Goal: Information Seeking & Learning: Learn about a topic

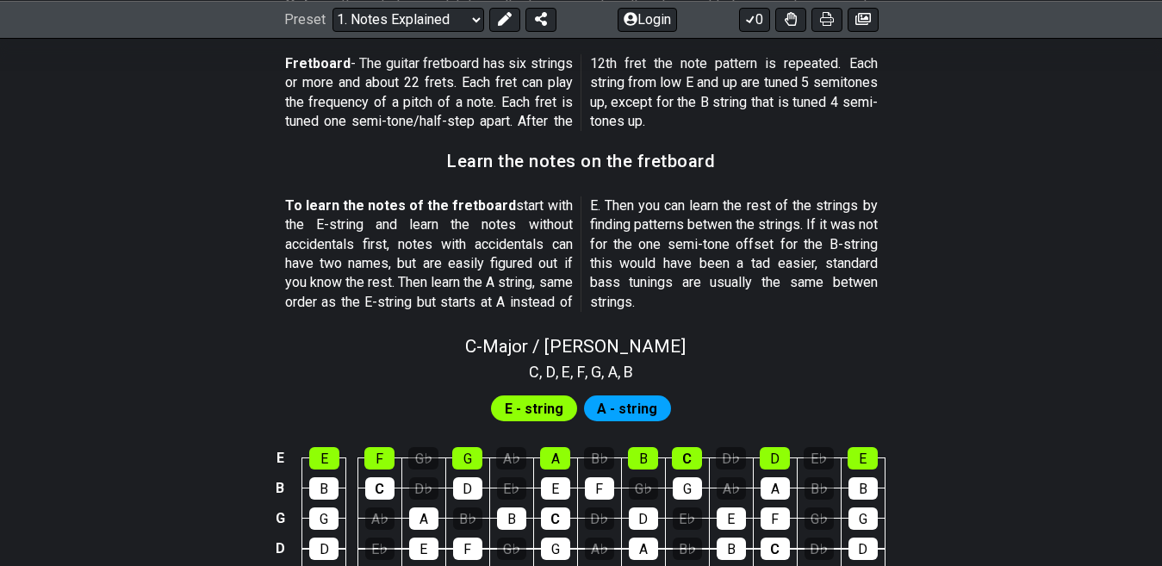
scroll to position [1442, 0]
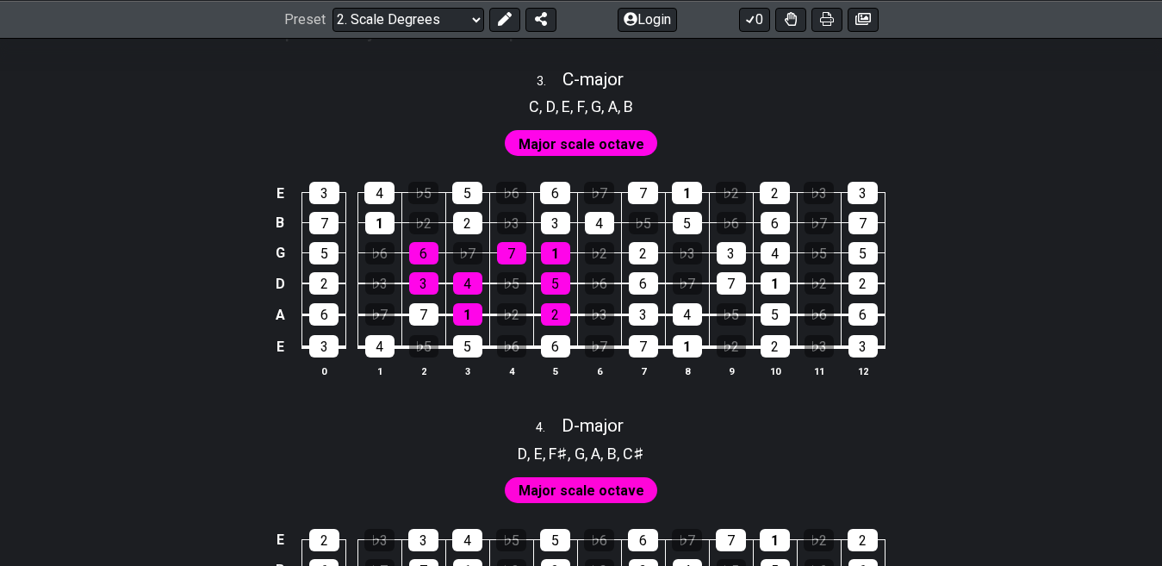
scroll to position [2123, 0]
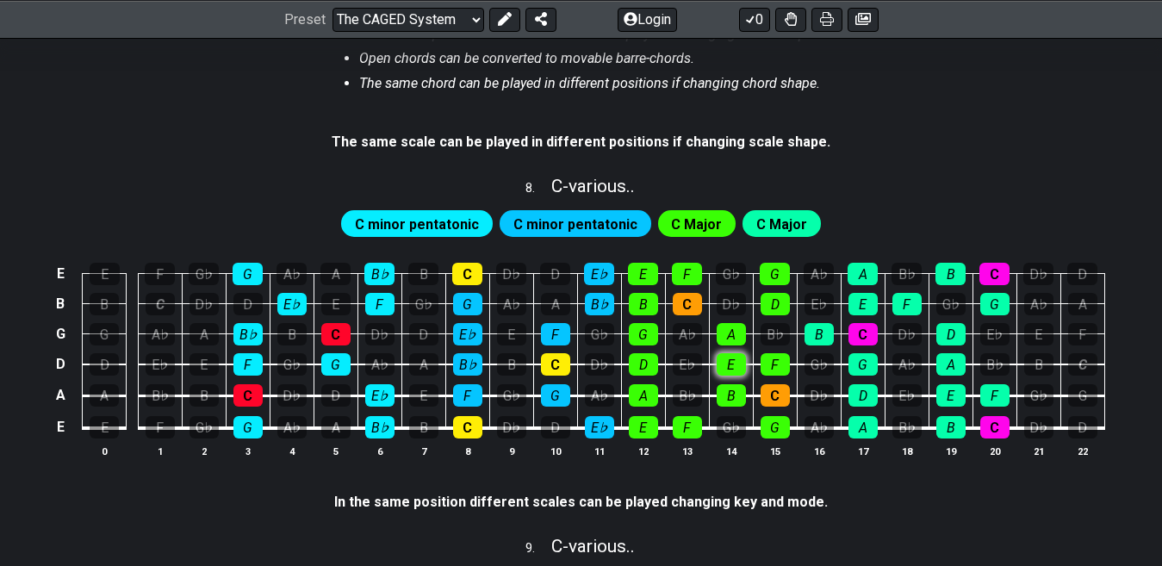
scroll to position [1867, 0]
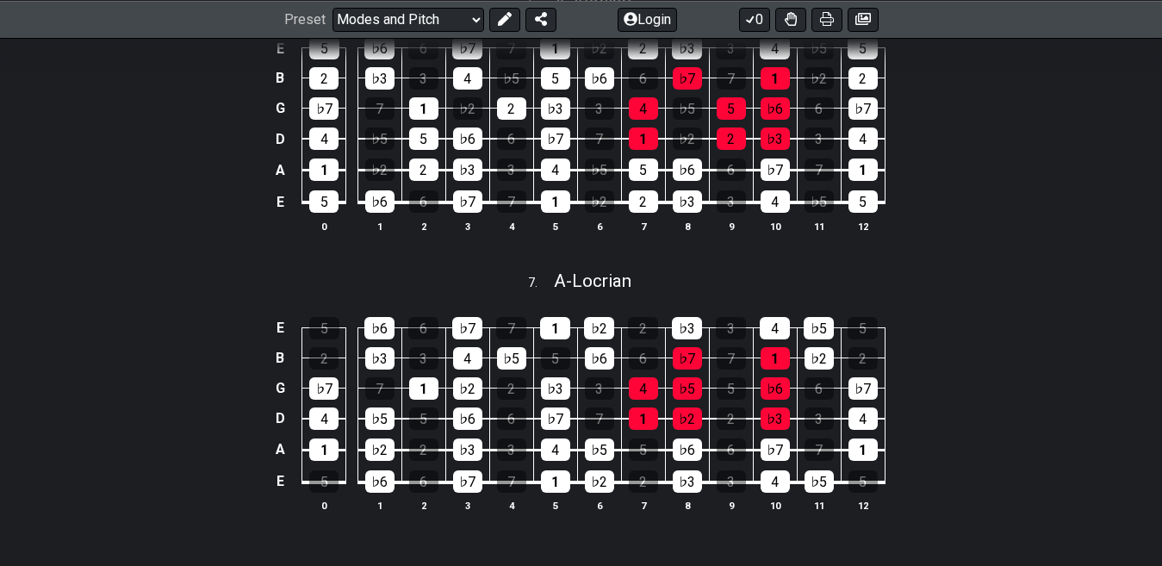
scroll to position [1936, 0]
